Goal: Task Accomplishment & Management: Manage account settings

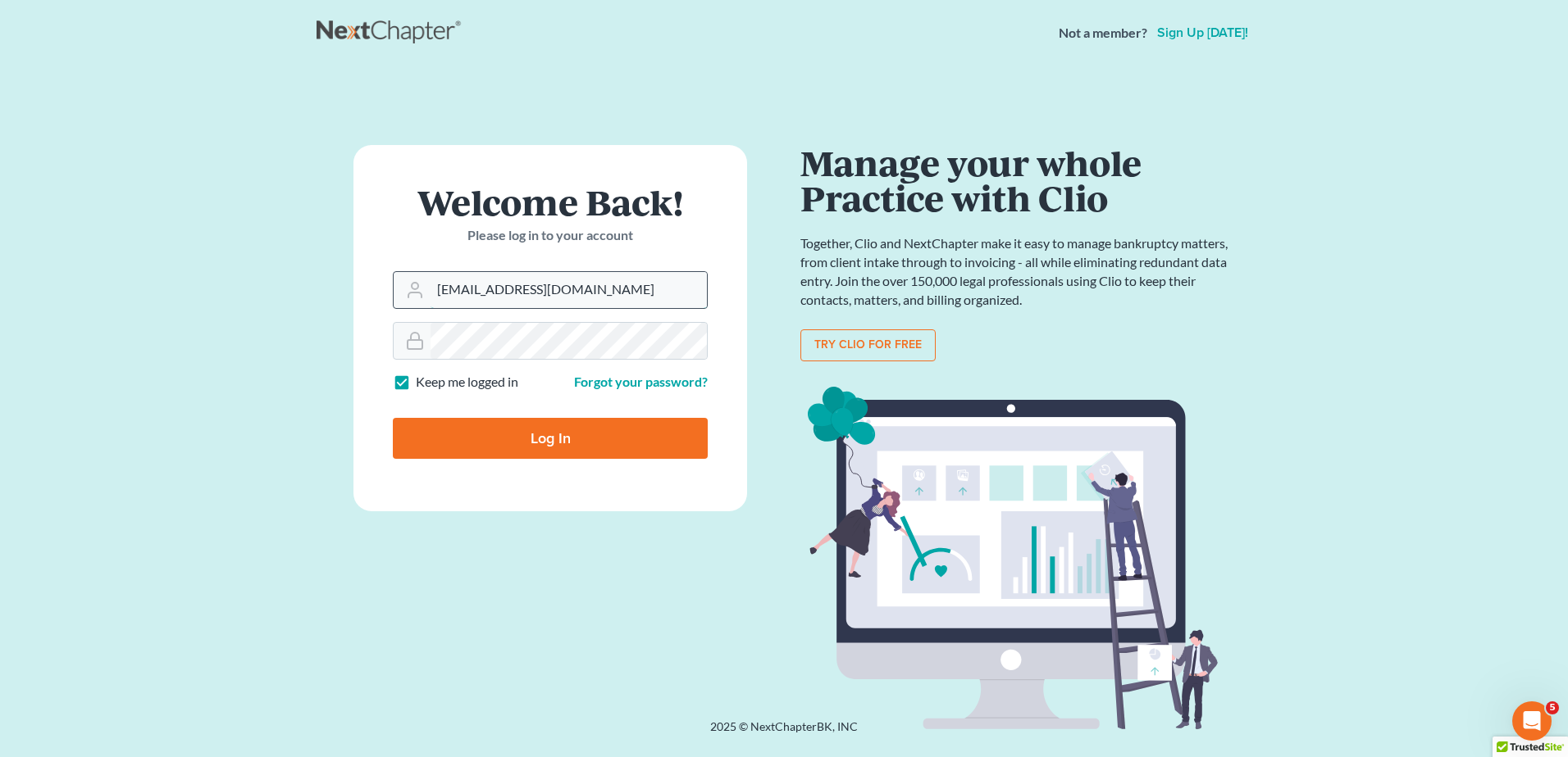
drag, startPoint x: 475, startPoint y: 286, endPoint x: 465, endPoint y: 291, distance: 11.2
click at [474, 286] on input "[EMAIL_ADDRESS][DOMAIN_NAME]" at bounding box center [568, 290] width 276 height 36
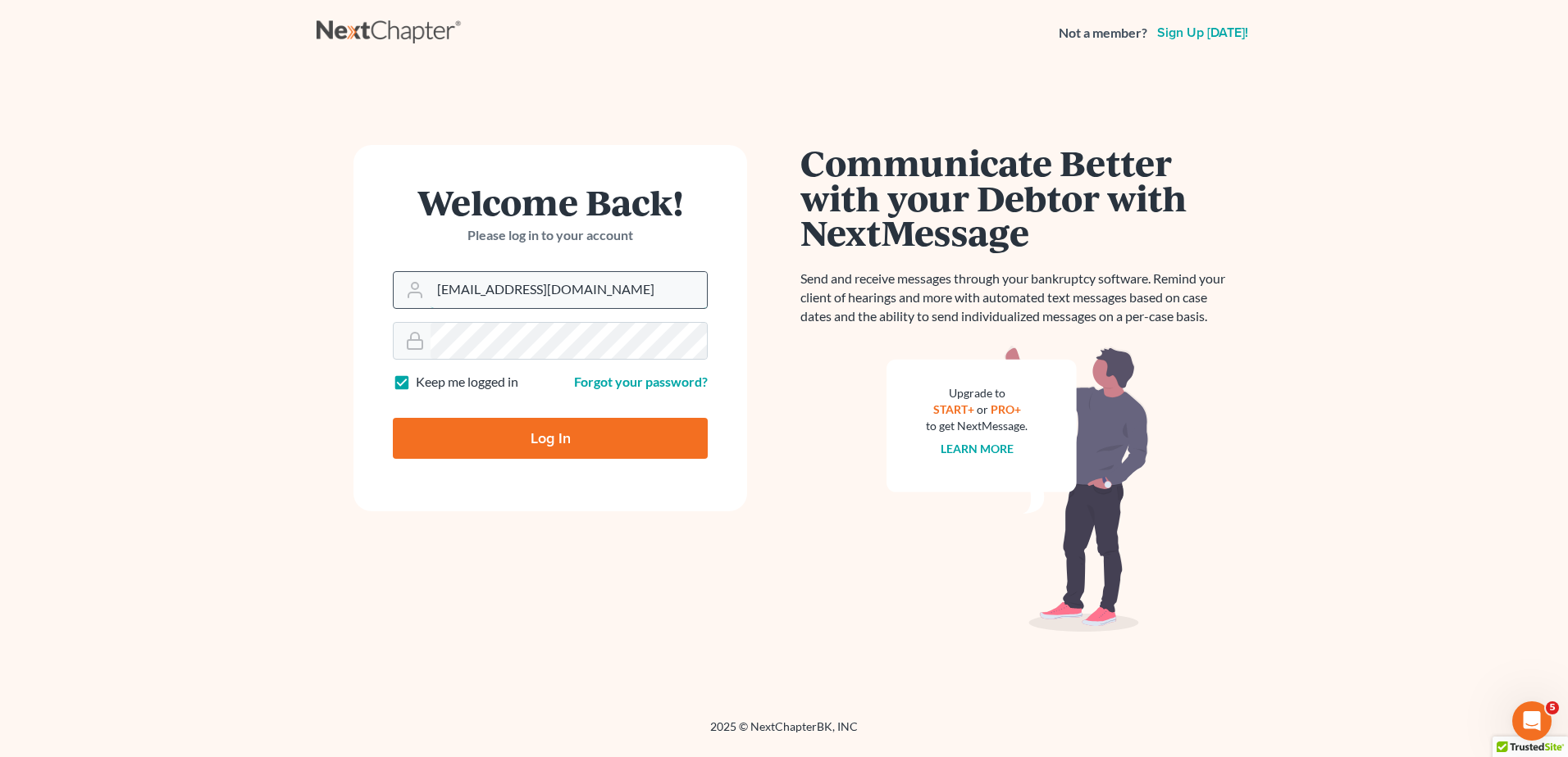
click at [471, 285] on input "[EMAIL_ADDRESS][DOMAIN_NAME]" at bounding box center [568, 290] width 276 height 36
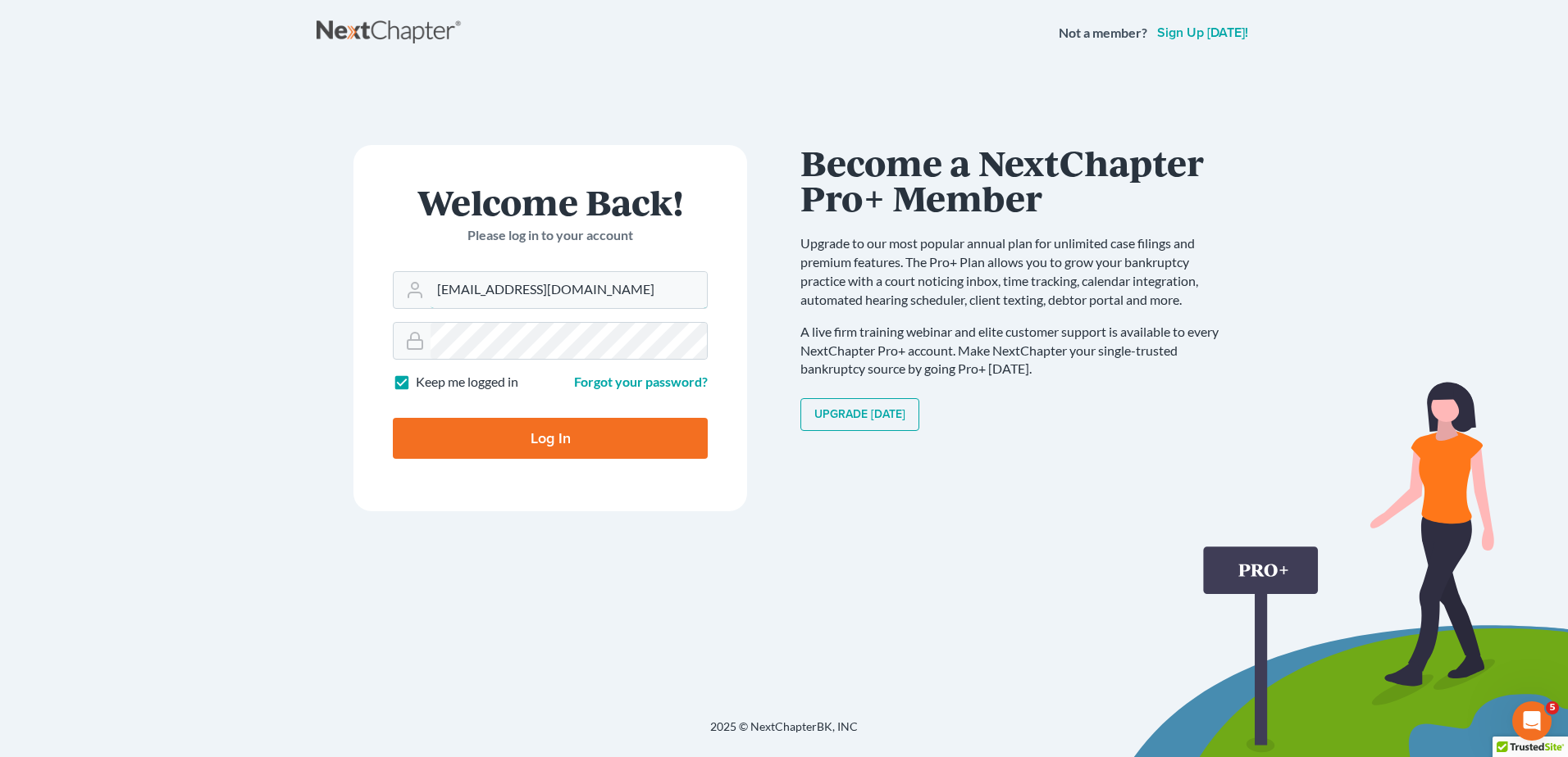
type input "[EMAIL_ADDRESS][DOMAIN_NAME]"
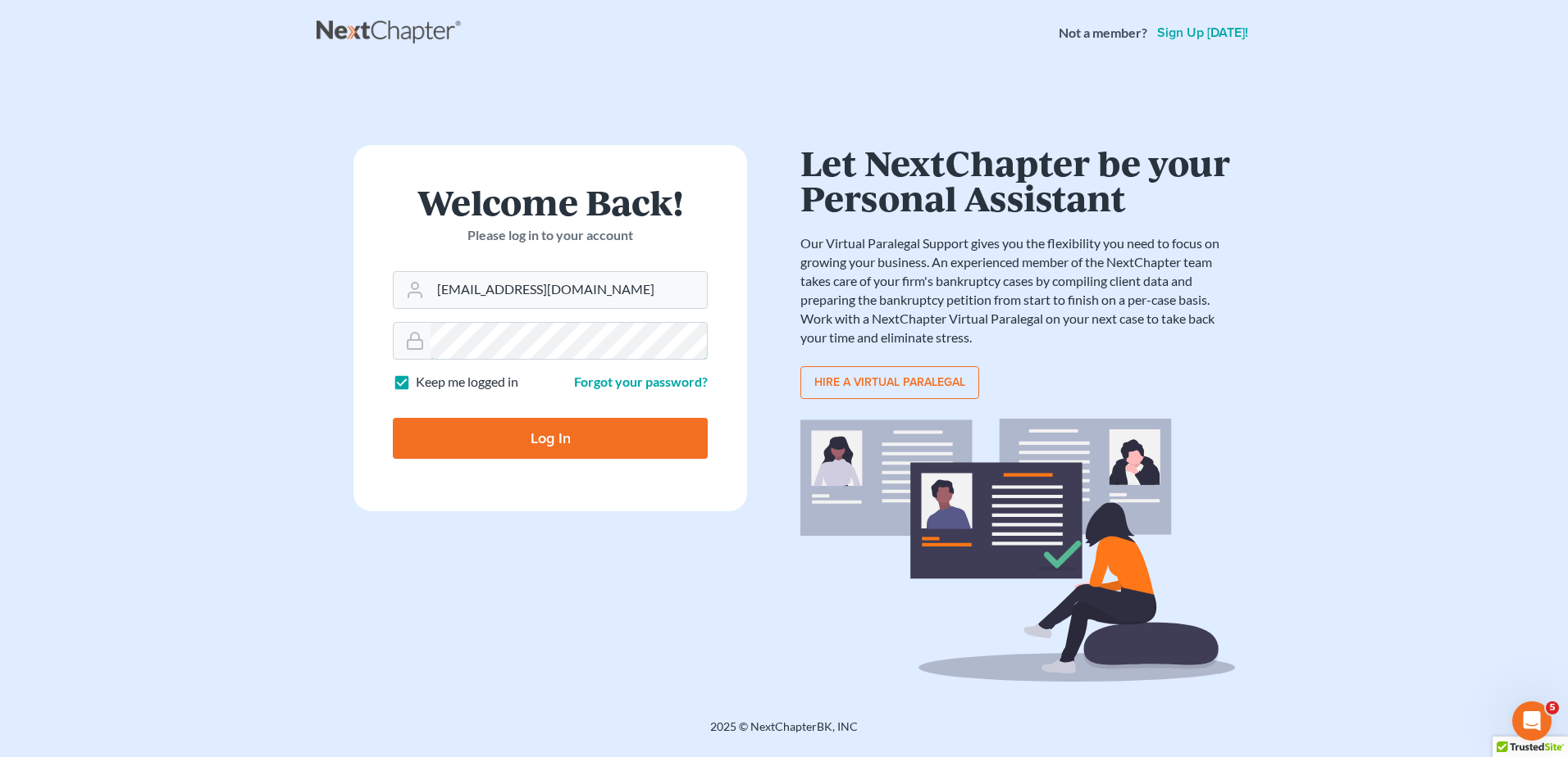
click at [393, 418] on input "Log In" at bounding box center [549, 438] width 315 height 41
type input "Thinking..."
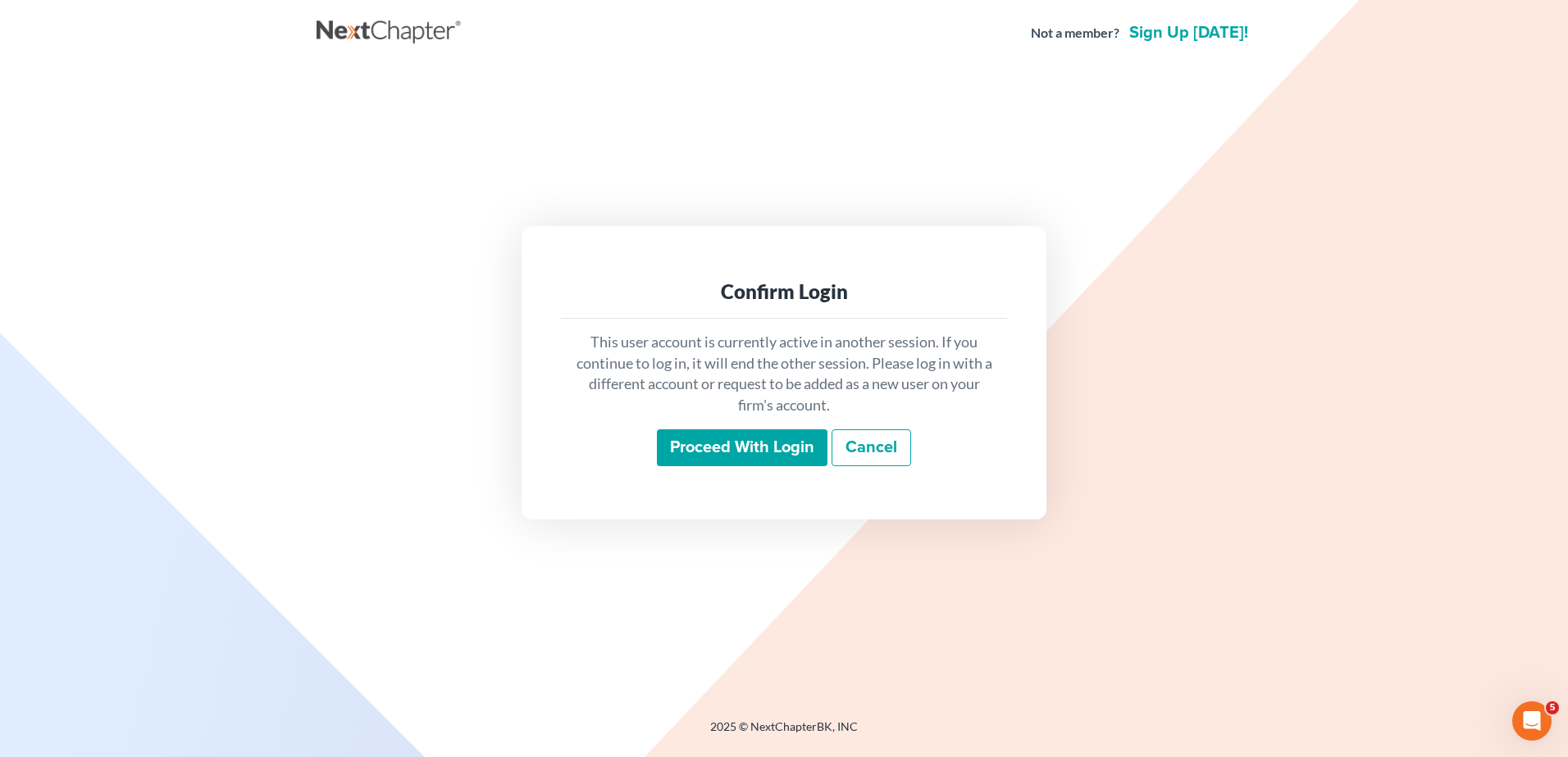
click at [785, 438] on input "Proceed with login" at bounding box center [743, 448] width 171 height 38
